Goal: Transaction & Acquisition: Subscribe to service/newsletter

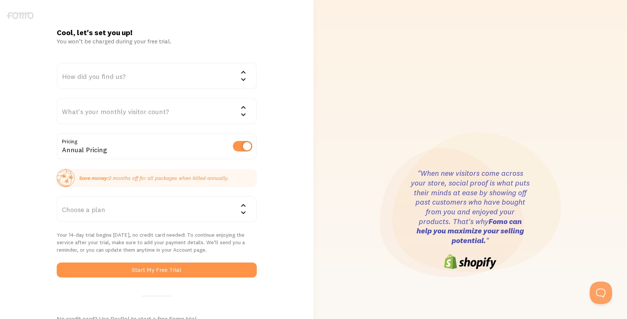
click at [154, 79] on div "How did you find us?" at bounding box center [157, 76] width 200 height 26
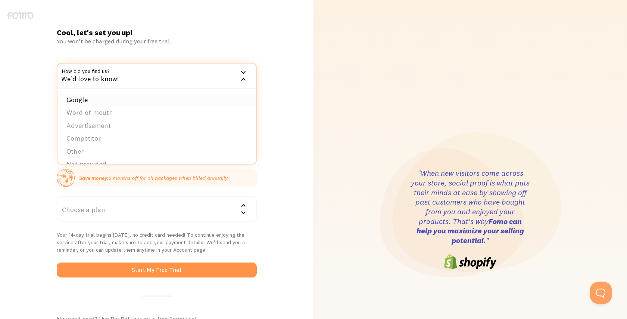
click at [142, 97] on li "Google" at bounding box center [157, 99] width 199 height 13
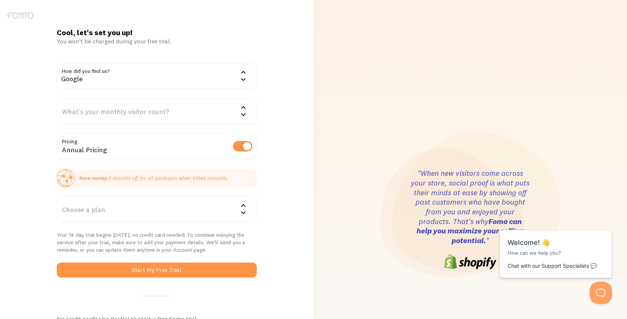
click at [135, 125] on form "How did you find us? Google Google Word of mouth Advertisement Competitor Other…" at bounding box center [157, 170] width 200 height 215
click at [136, 115] on div "What's your monthly visitor count?" at bounding box center [157, 111] width 200 height 26
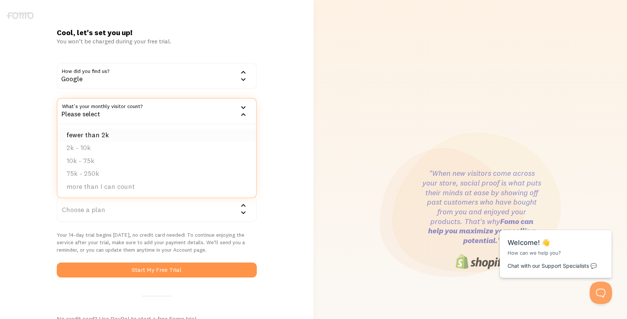
click at [136, 134] on li "fewer than 2k" at bounding box center [157, 134] width 199 height 13
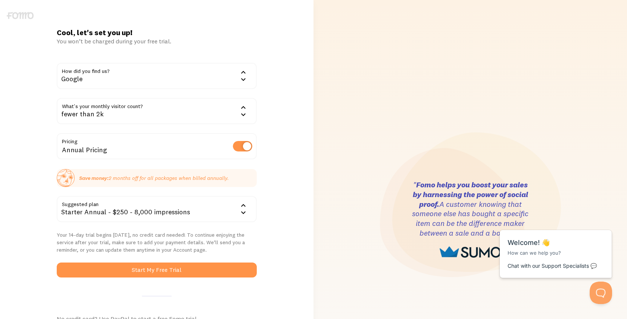
click at [241, 142] on label at bounding box center [242, 146] width 19 height 10
click at [241, 142] on input "checkbox" at bounding box center [242, 146] width 19 height 10
checkbox input "false"
click at [229, 215] on div "Starter - $25 - 8,000 impressions" at bounding box center [157, 209] width 200 height 26
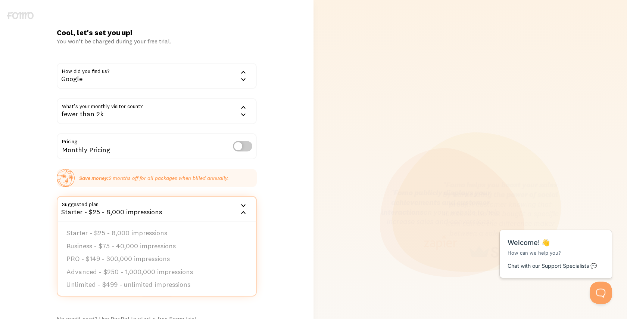
click at [271, 194] on div "Cool, let's set you up! You won’t be charged during your free trial. How did yo…" at bounding box center [157, 219] width 314 height 383
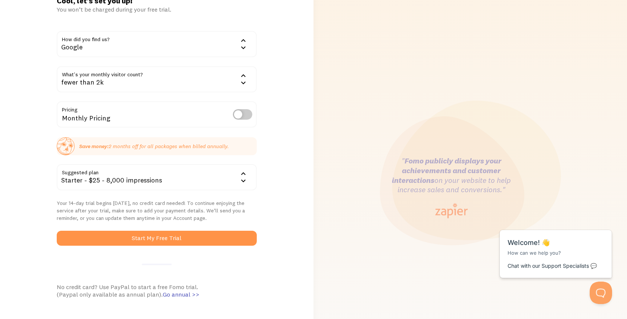
scroll to position [120, 0]
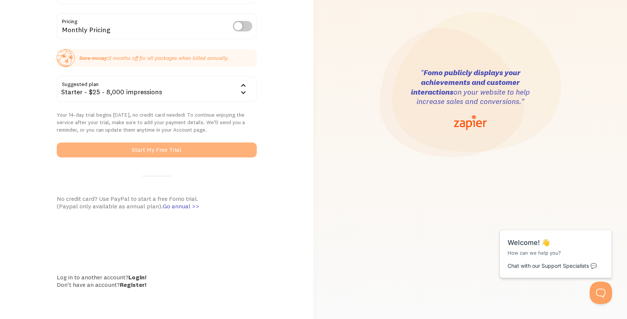
click at [220, 151] on button "Start My Free Trial" at bounding box center [157, 149] width 200 height 15
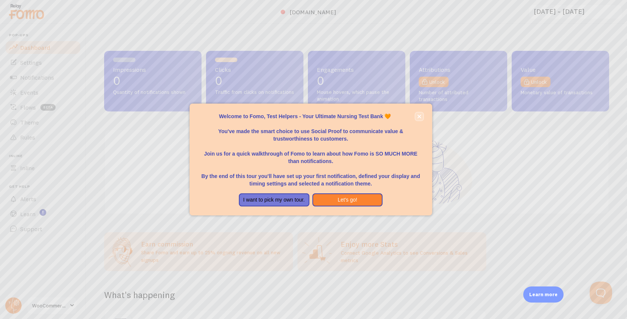
click at [418, 117] on icon "close," at bounding box center [420, 116] width 4 height 4
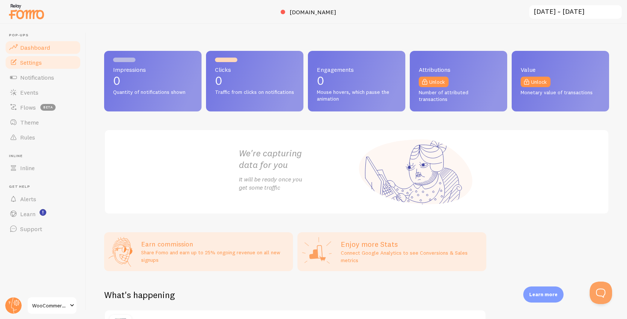
click at [57, 68] on link "Settings" at bounding box center [42, 62] width 77 height 15
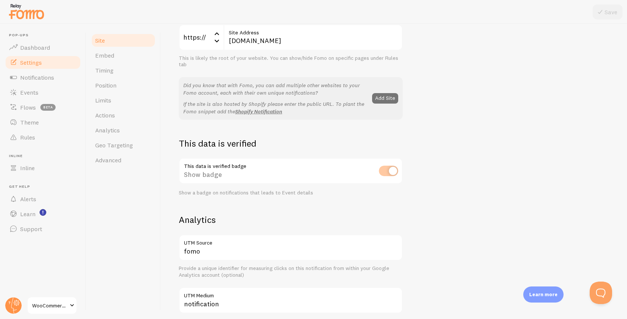
scroll to position [76, 0]
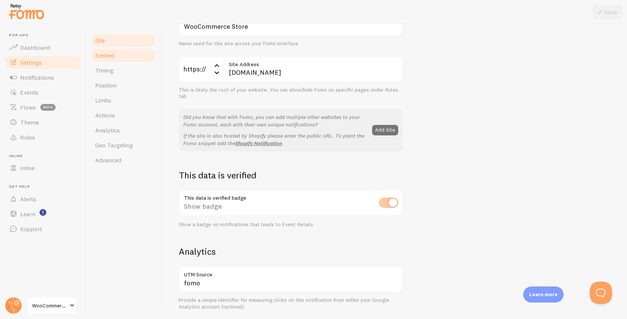
click at [120, 57] on link "Embed" at bounding box center [123, 55] width 65 height 15
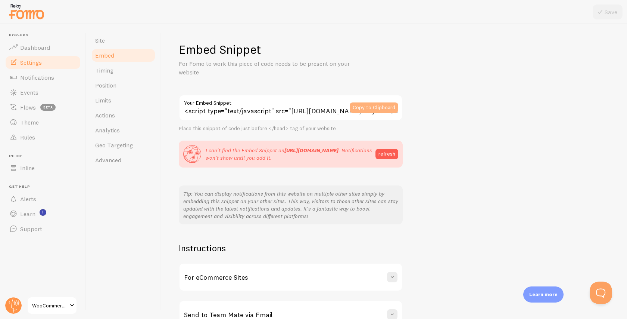
click at [376, 103] on button "Copy to Clipboard" at bounding box center [374, 107] width 49 height 10
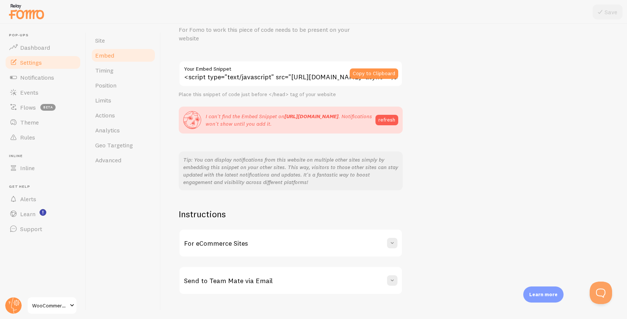
scroll to position [46, 0]
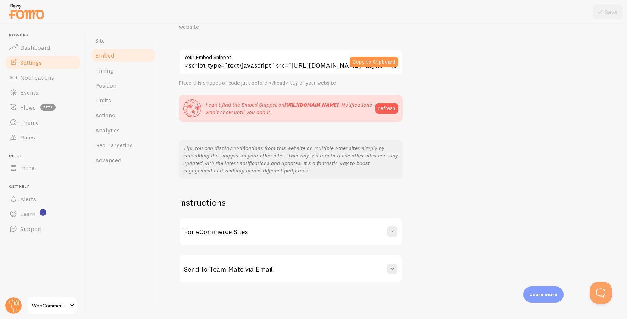
click at [320, 228] on div "For eCommerce Sites" at bounding box center [291, 231] width 223 height 27
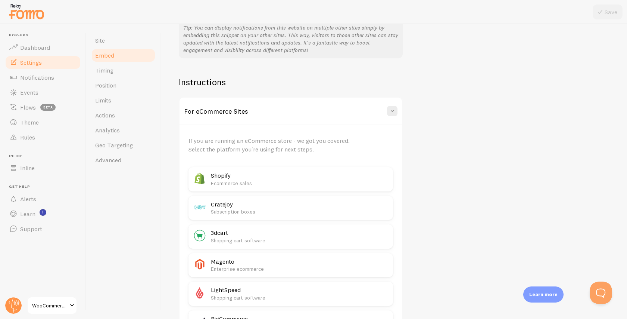
scroll to position [173, 0]
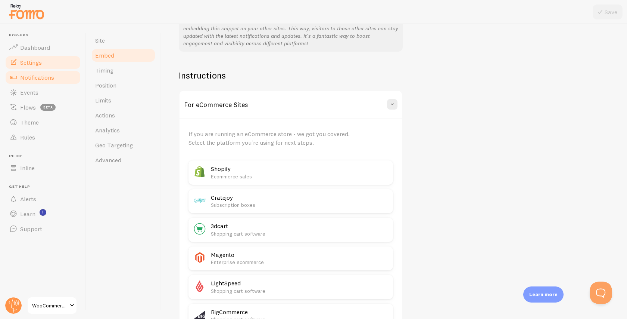
click at [47, 76] on span "Notifications" at bounding box center [37, 77] width 34 height 7
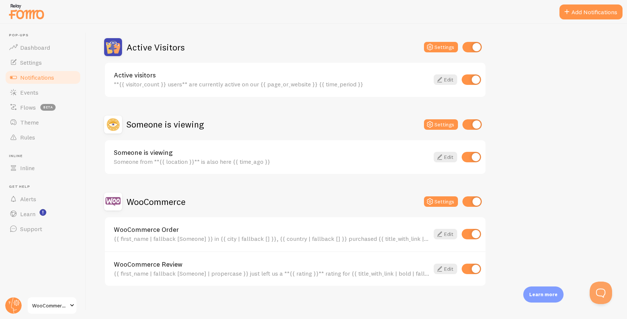
scroll to position [68, 0]
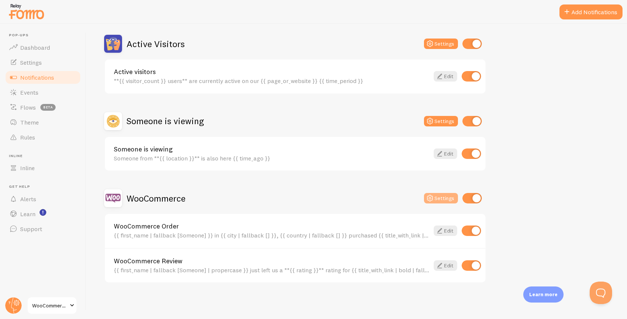
click at [436, 199] on button "Settings" at bounding box center [441, 198] width 34 height 10
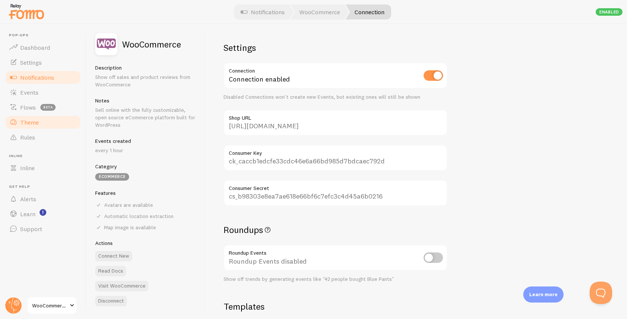
click at [43, 126] on link "Theme" at bounding box center [42, 122] width 77 height 15
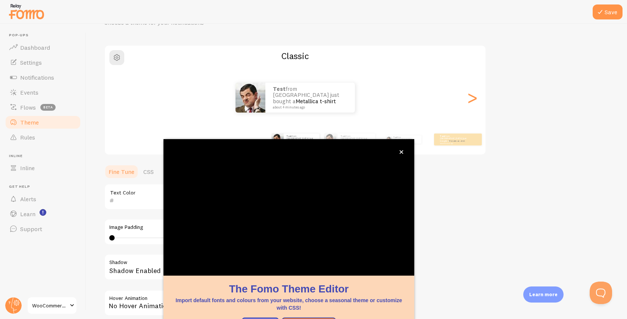
scroll to position [41, 0]
click at [405, 153] on button "close," at bounding box center [402, 152] width 8 height 8
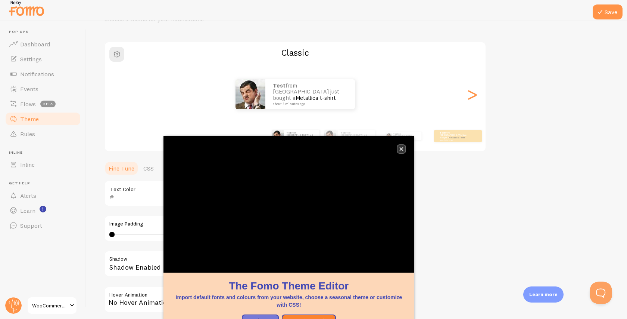
click at [402, 148] on icon "close," at bounding box center [402, 149] width 4 height 4
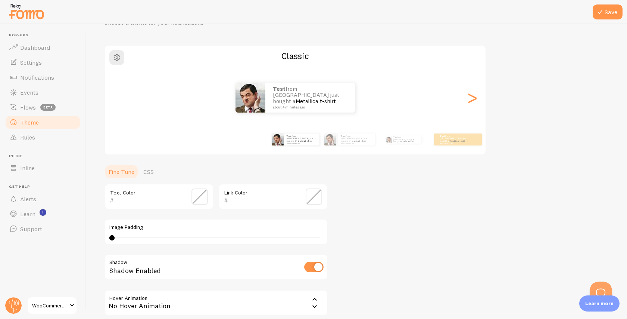
scroll to position [0, 0]
